Goal: Use online tool/utility

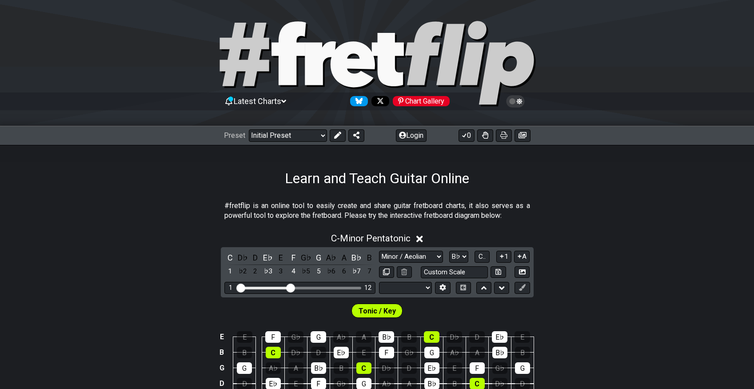
select select "Minor / Aeolian"
select select "Bb"
select select "Tuning"
click at [414, 138] on button "Login" at bounding box center [411, 135] width 31 height 12
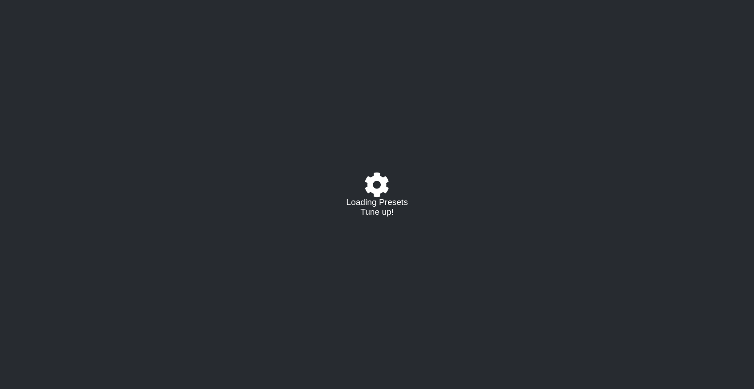
select select "C"
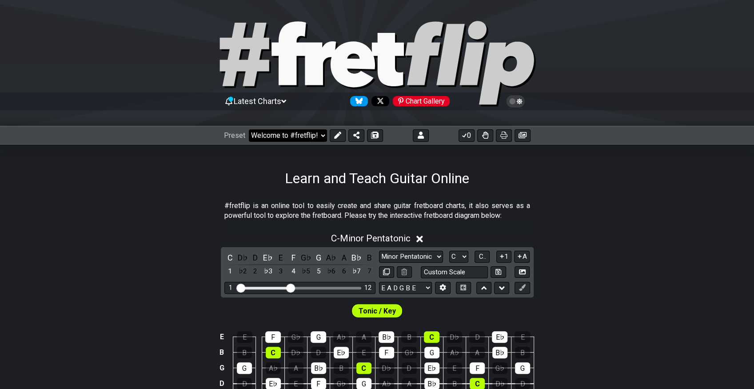
click at [306, 141] on select "Welcome to #fretflip! Initial Preset Custom Preset Minor Pentatonic Major Penta…" at bounding box center [288, 135] width 78 height 12
click at [249, 129] on select "Welcome to #fretflip! Initial Preset Custom Preset 7 str G standard Open Bb ext…" at bounding box center [288, 135] width 78 height 12
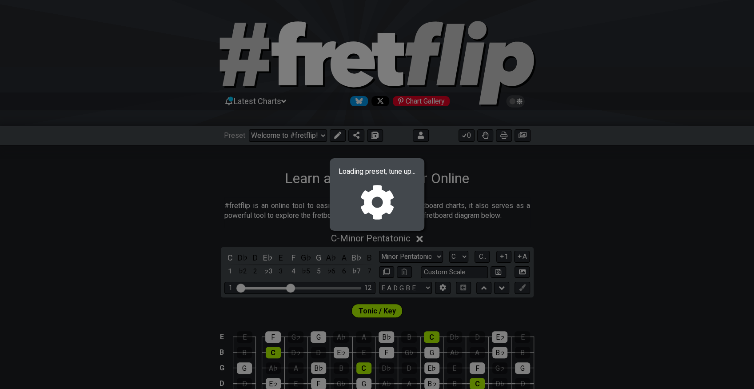
select select "/023551606881"
select select "Major / [PERSON_NAME]"
select select "Bb F Bb Eb F Bb"
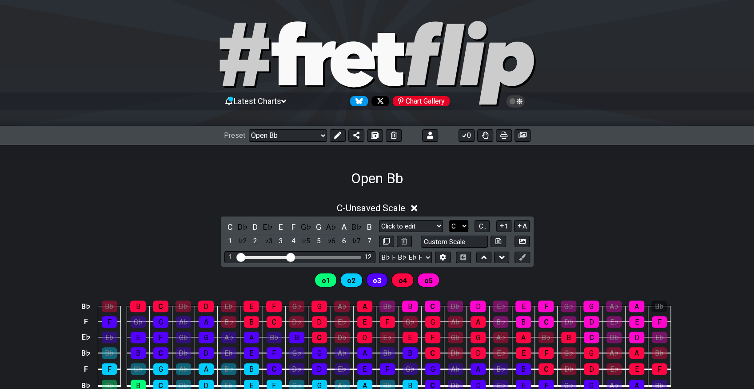
click at [459, 224] on select "A♭ A A♯ B♭ B C C♯ D♭ D D♯ E♭ E F F♯ G♭ G G♯" at bounding box center [458, 226] width 19 height 12
select select "Bb"
click at [449, 220] on select "A♭ A A♯ B♭ B C C♯ D♭ D D♯ E♭ E F F♯ G♭ G G♯" at bounding box center [458, 226] width 19 height 12
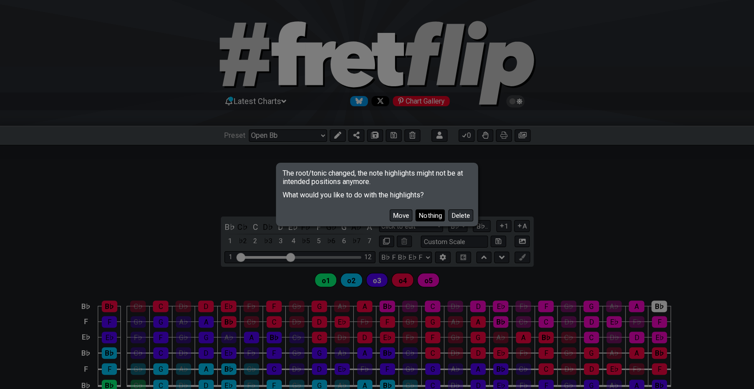
click at [432, 215] on button "Nothing" at bounding box center [430, 215] width 29 height 12
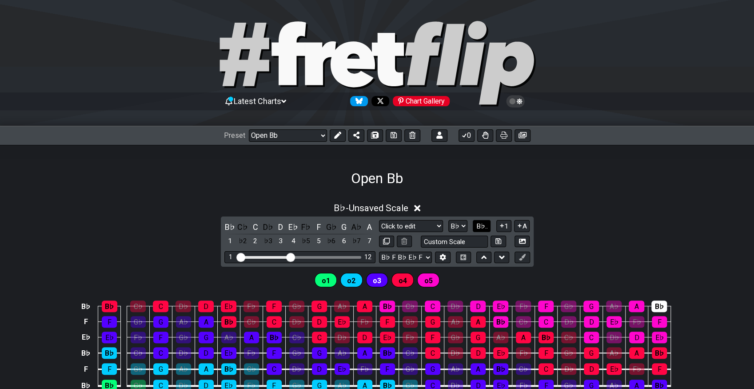
click at [481, 223] on span "B♭.." at bounding box center [482, 226] width 12 height 8
click at [481, 223] on span "1..7" at bounding box center [482, 226] width 11 height 8
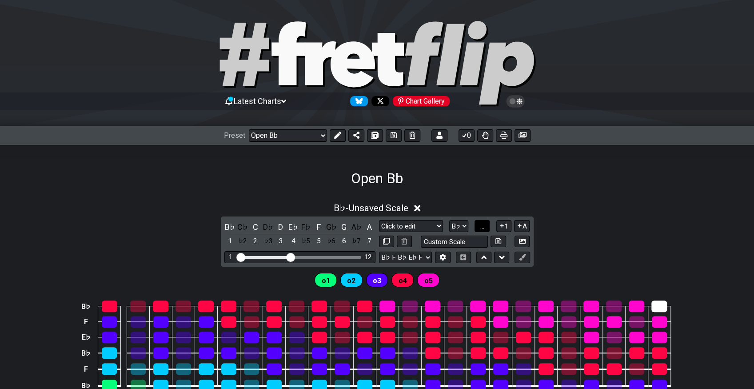
click at [481, 223] on span "..." at bounding box center [483, 226] width 4 height 8
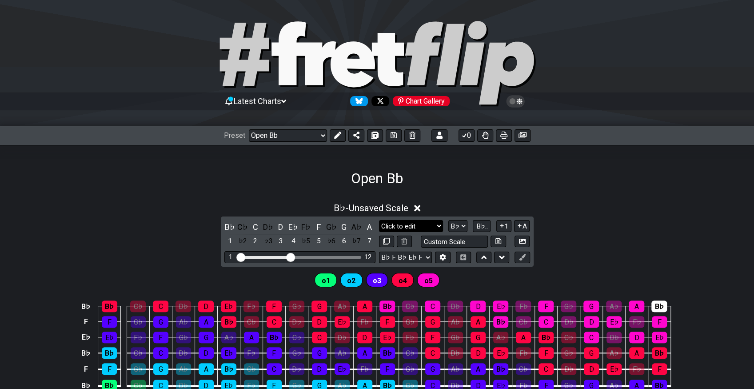
click at [405, 225] on select "Major / Ionian Click to edit Minor Pentatonic Major Pentatonic Minor Blues Majo…" at bounding box center [411, 226] width 64 height 12
select select "Minor / Aeolian"
click at [379, 220] on select "Major / Ionian Click to edit Minor Pentatonic Major Pentatonic Minor Blues Majo…" at bounding box center [411, 226] width 64 height 12
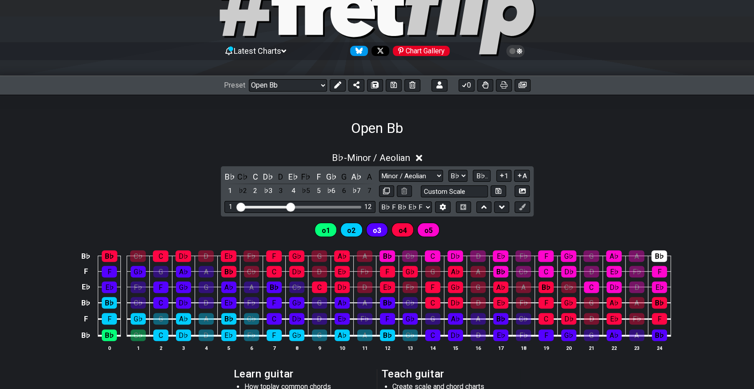
scroll to position [99, 0]
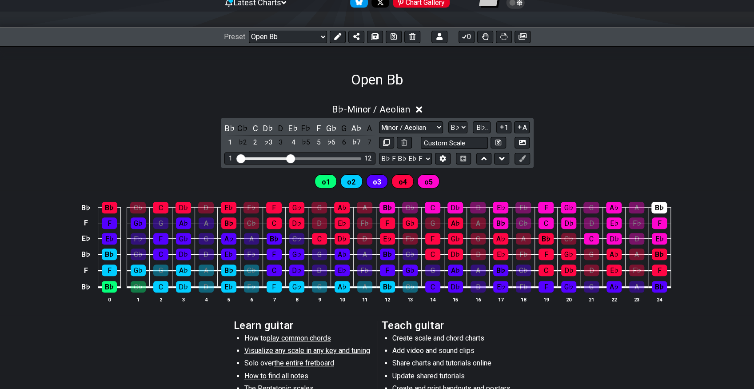
click at [733, 241] on div "B♭ B♭ C♭ C D♭ D E♭ F♭ F G♭ G A♭ A B♭ C♭ C D♭ D E♭ F♭ F G♭ G A♭ A B♭ F F G♭ G A♭…" at bounding box center [377, 252] width 754 height 125
click at [126, 126] on div "B♭ - Minor / Aeolian B♭ C♭ C D♭ D E♭ F♭ F G♭ G A♭ A 1 ♭2 2 ♭3 3 4 ♭5 5 ♭6 6 ♭7 …" at bounding box center [377, 207] width 754 height 217
click at [141, 129] on div "B♭ - Minor / Aeolian B♭ C♭ C D♭ D E♭ F♭ F G♭ G A♭ A 1 ♭2 2 ♭3 3 4 ♭5 5 ♭6 6 ♭7 …" at bounding box center [377, 207] width 754 height 217
